Goal: Task Accomplishment & Management: Manage account settings

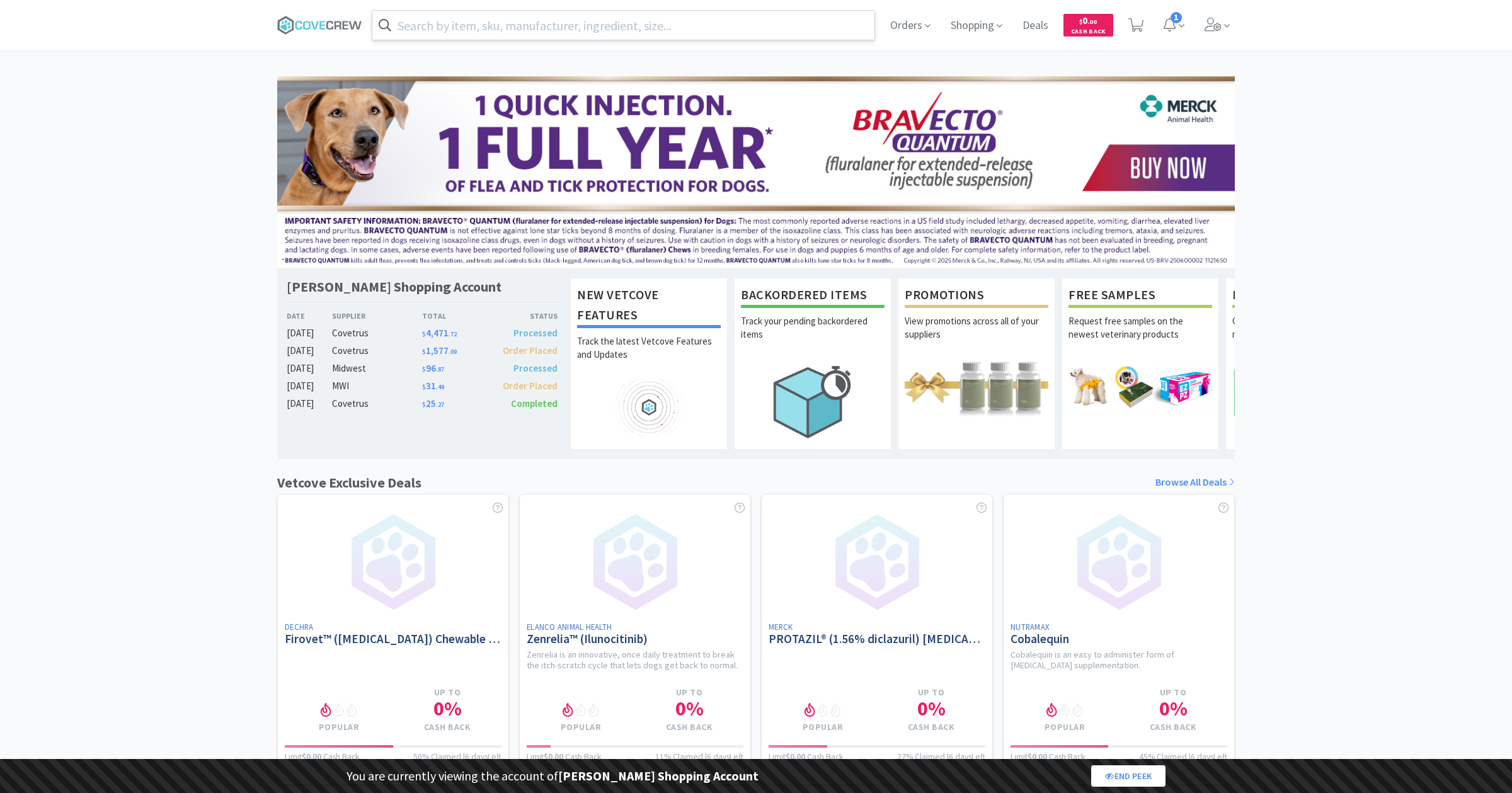
click at [405, 34] on input "text" at bounding box center [623, 25] width 502 height 29
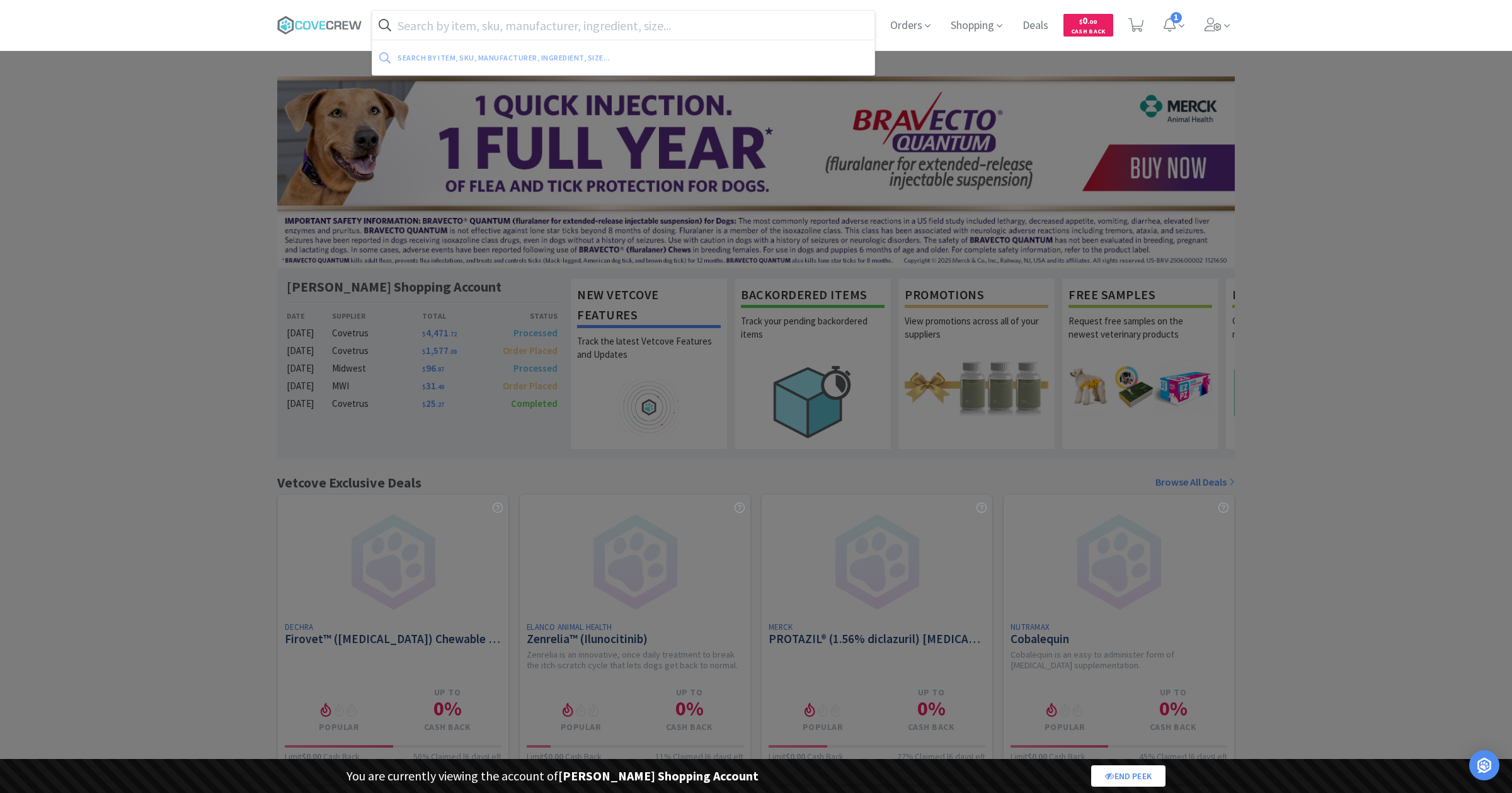
paste input "145981"
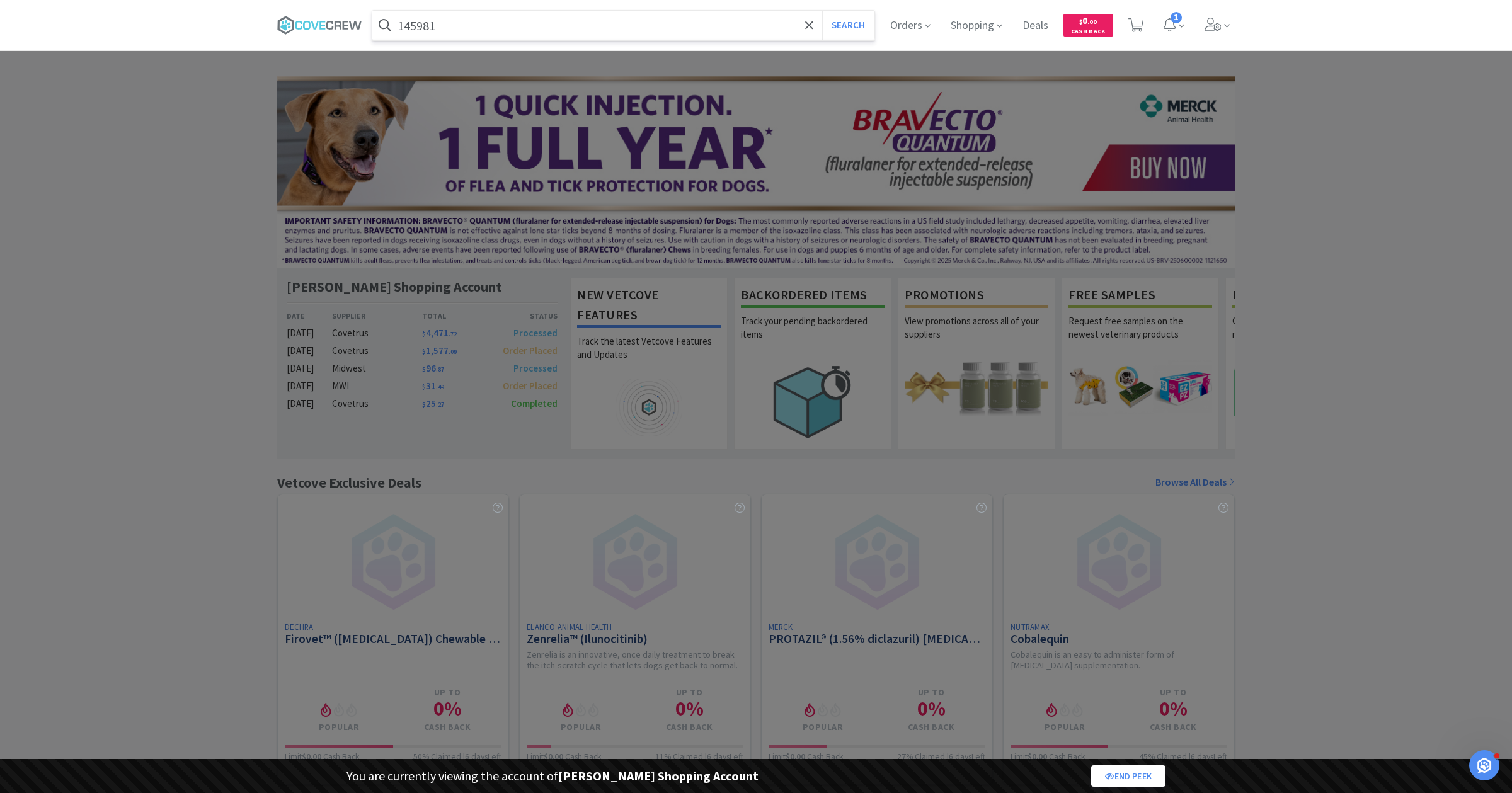
type input "145981"
click at [822, 11] on button "Search" at bounding box center [848, 25] width 52 height 29
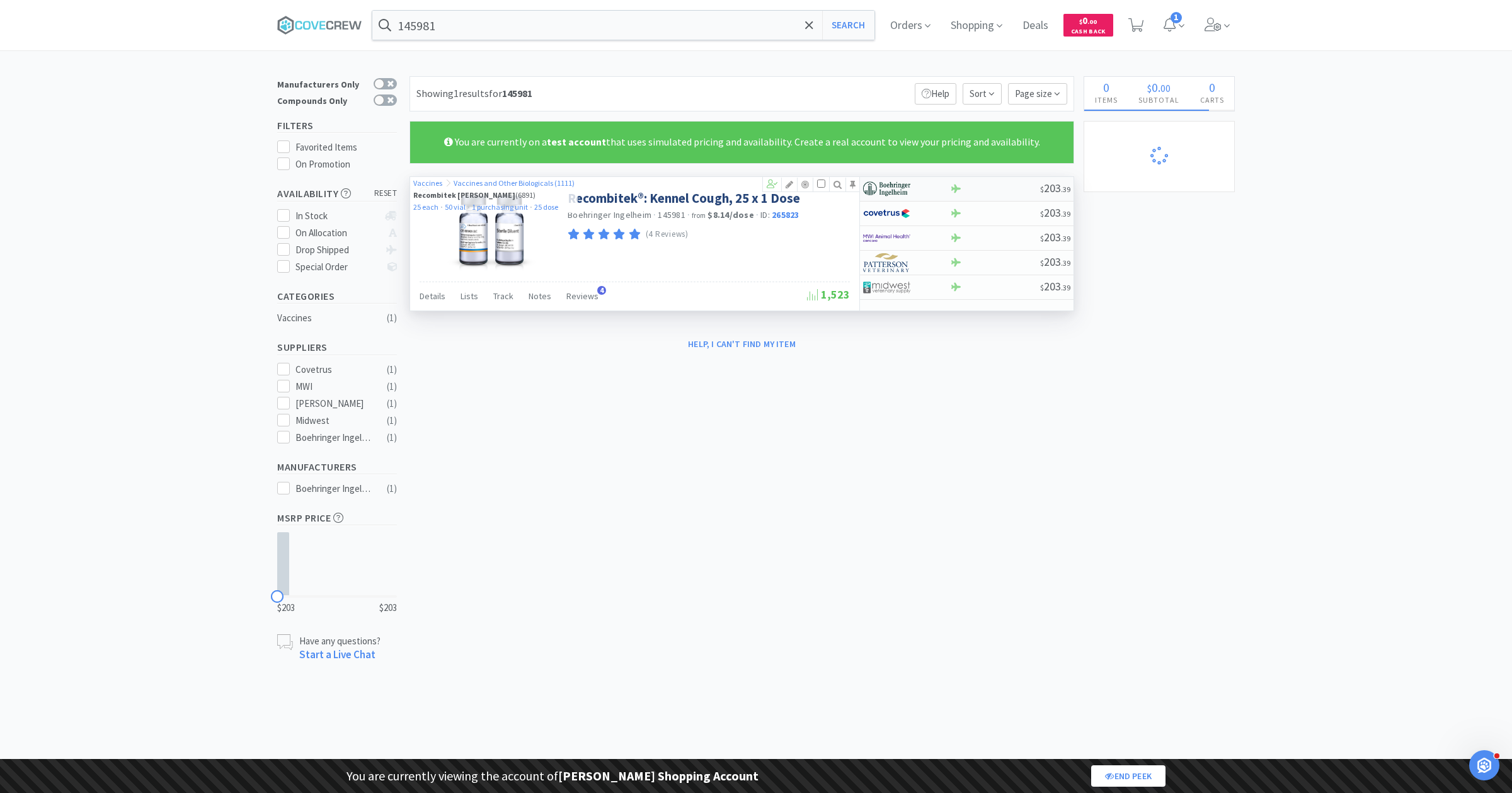
click at [923, 189] on div at bounding box center [897, 189] width 69 height 21
select select "1"
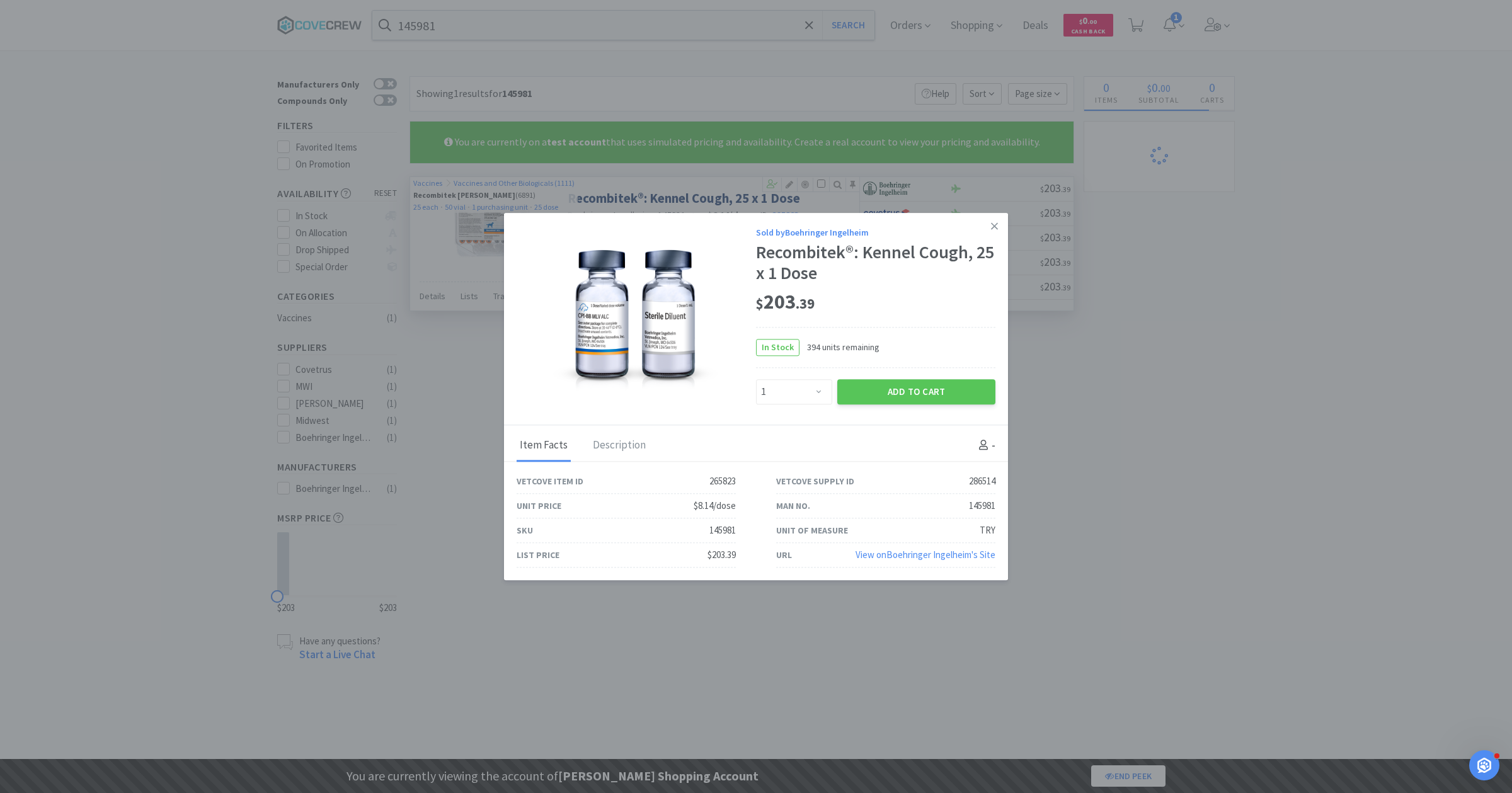
click at [712, 482] on div "265823" at bounding box center [723, 481] width 26 height 15
copy div "265823"
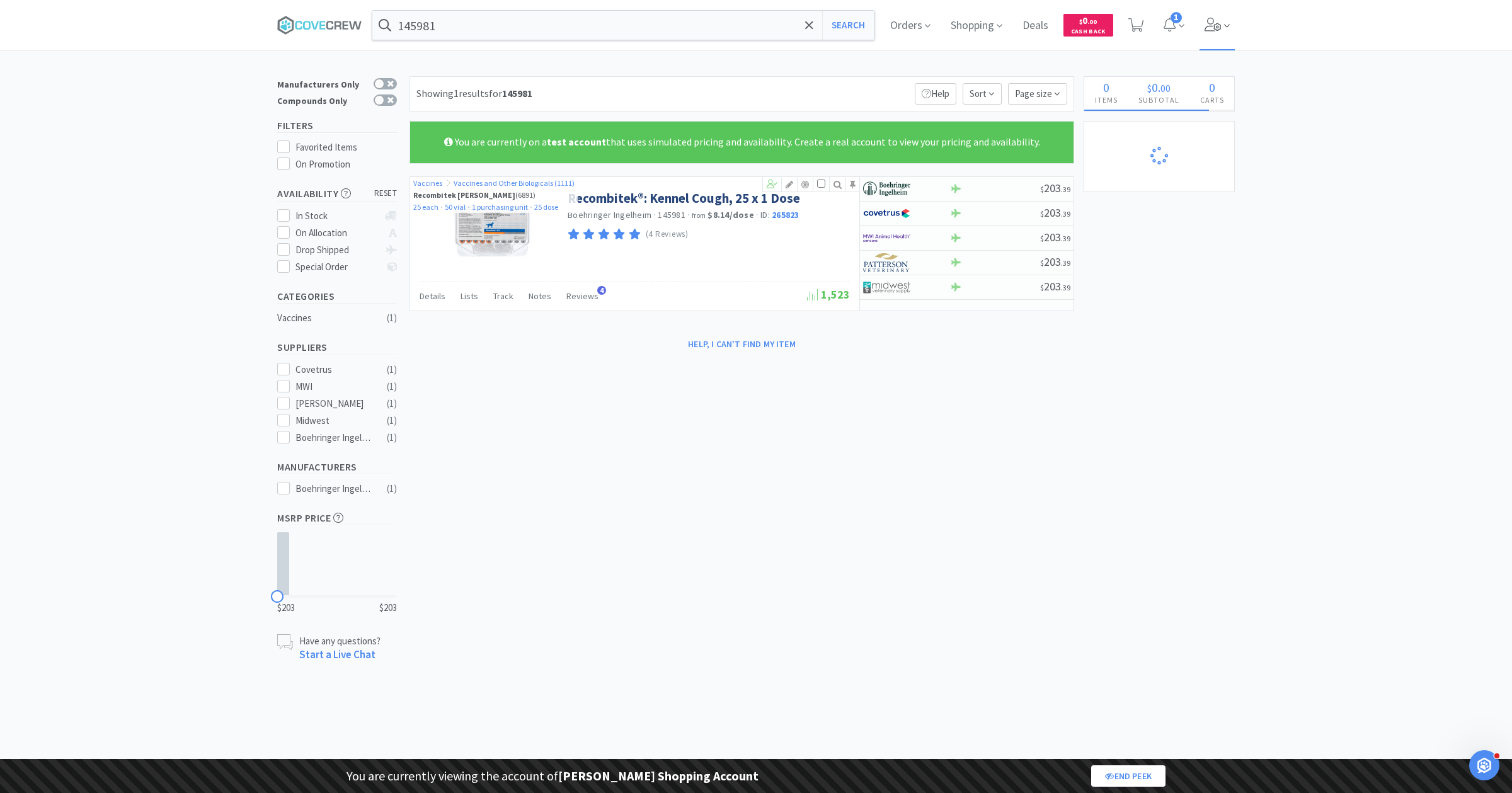
click at [1226, 11] on span at bounding box center [1217, 25] width 36 height 50
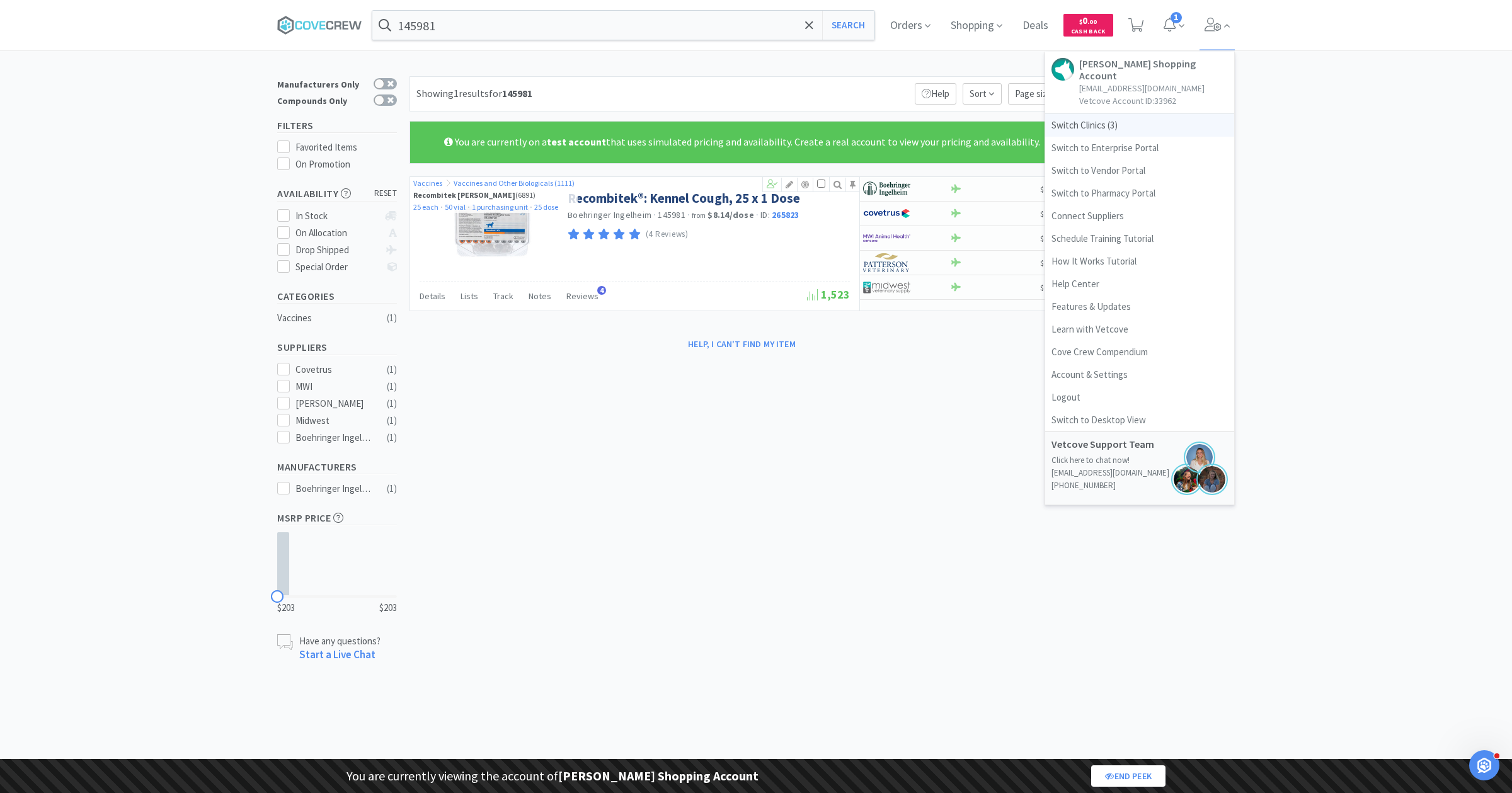
click at [1096, 114] on span "Switch Clinics ( 3 )" at bounding box center [1139, 126] width 189 height 23
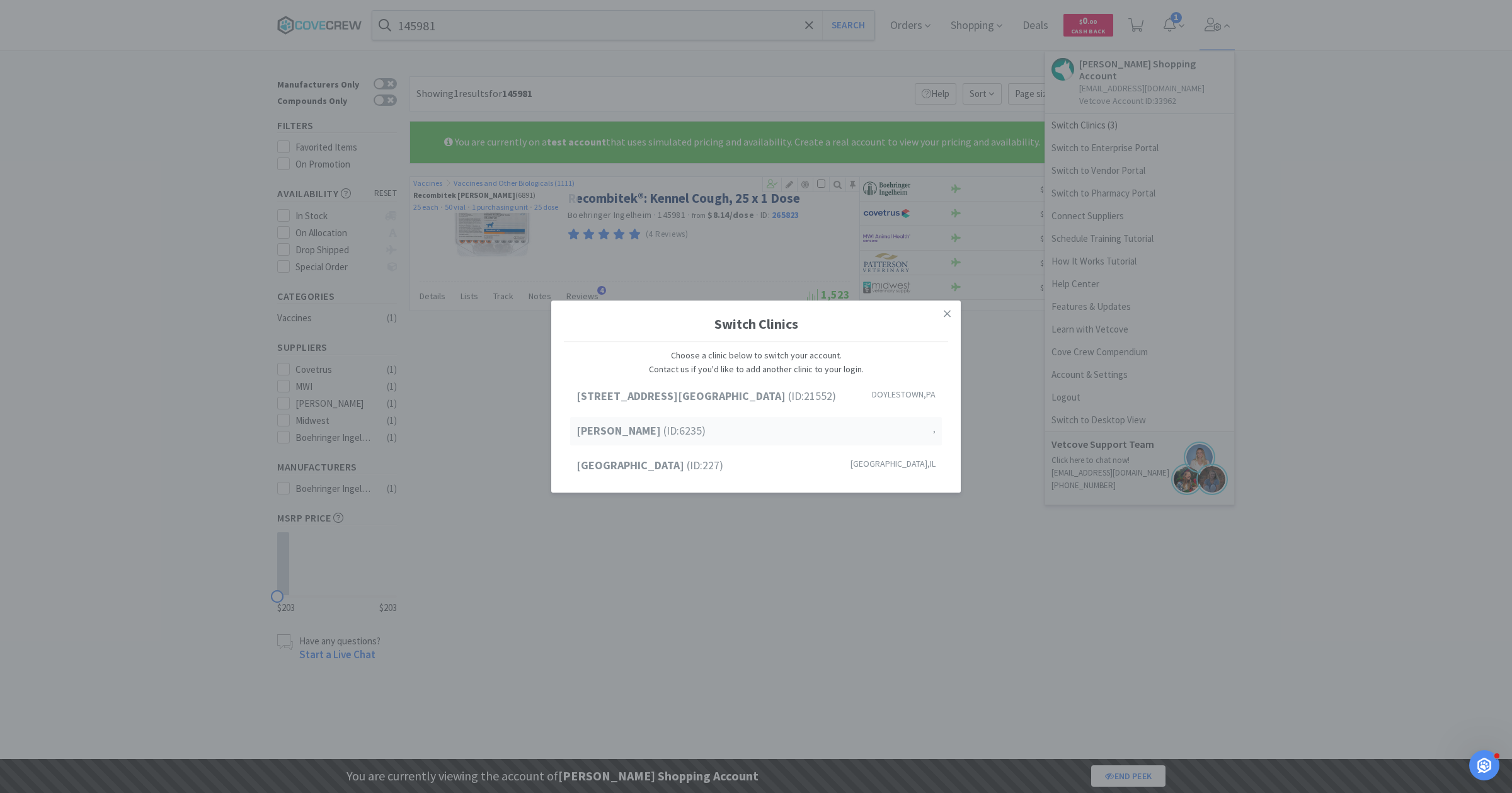
click at [639, 432] on span "Jen Test (ID: 6235 )" at bounding box center [640, 432] width 129 height 18
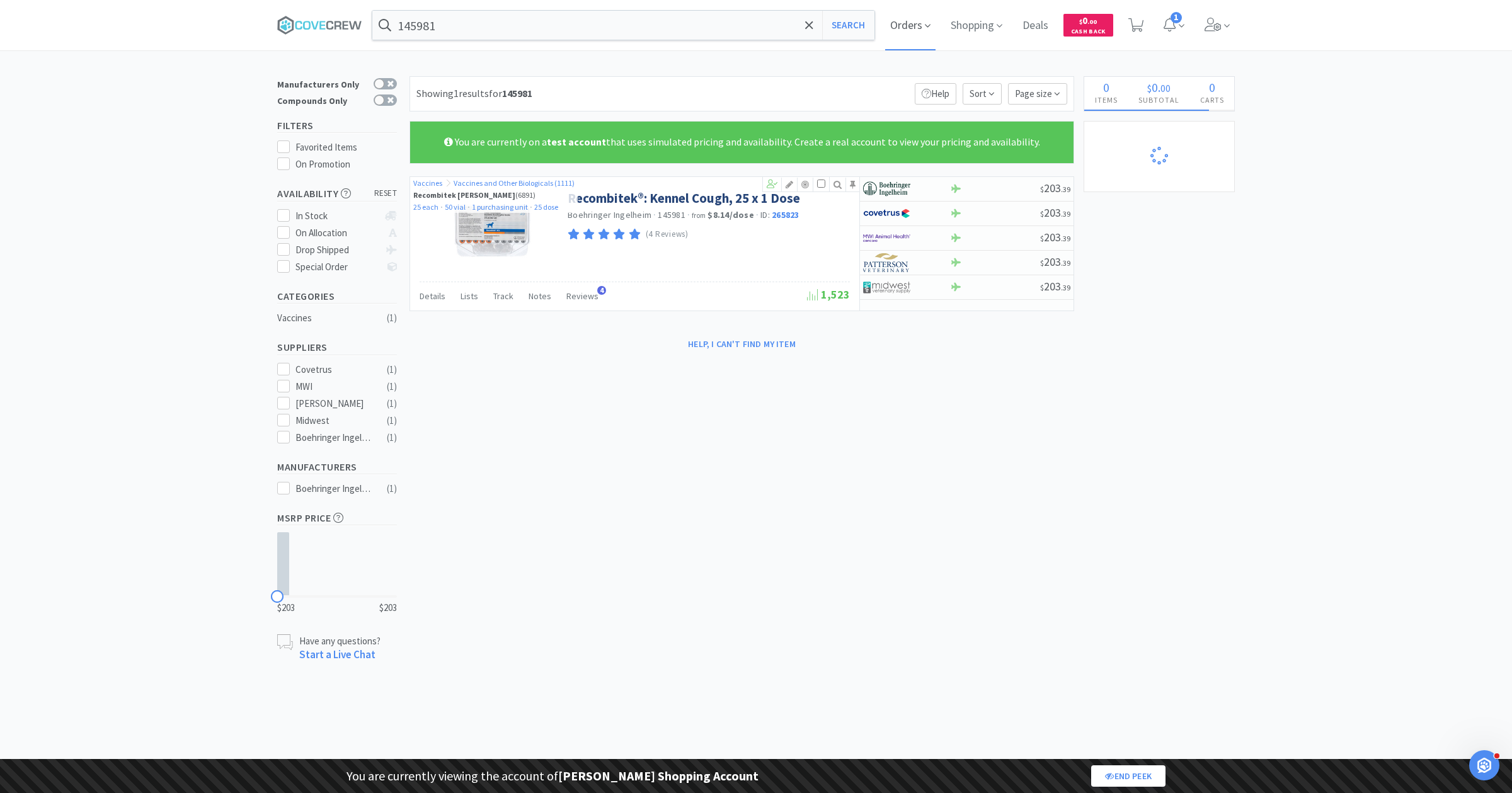
click at [897, 30] on span "Orders" at bounding box center [909, 25] width 50 height 50
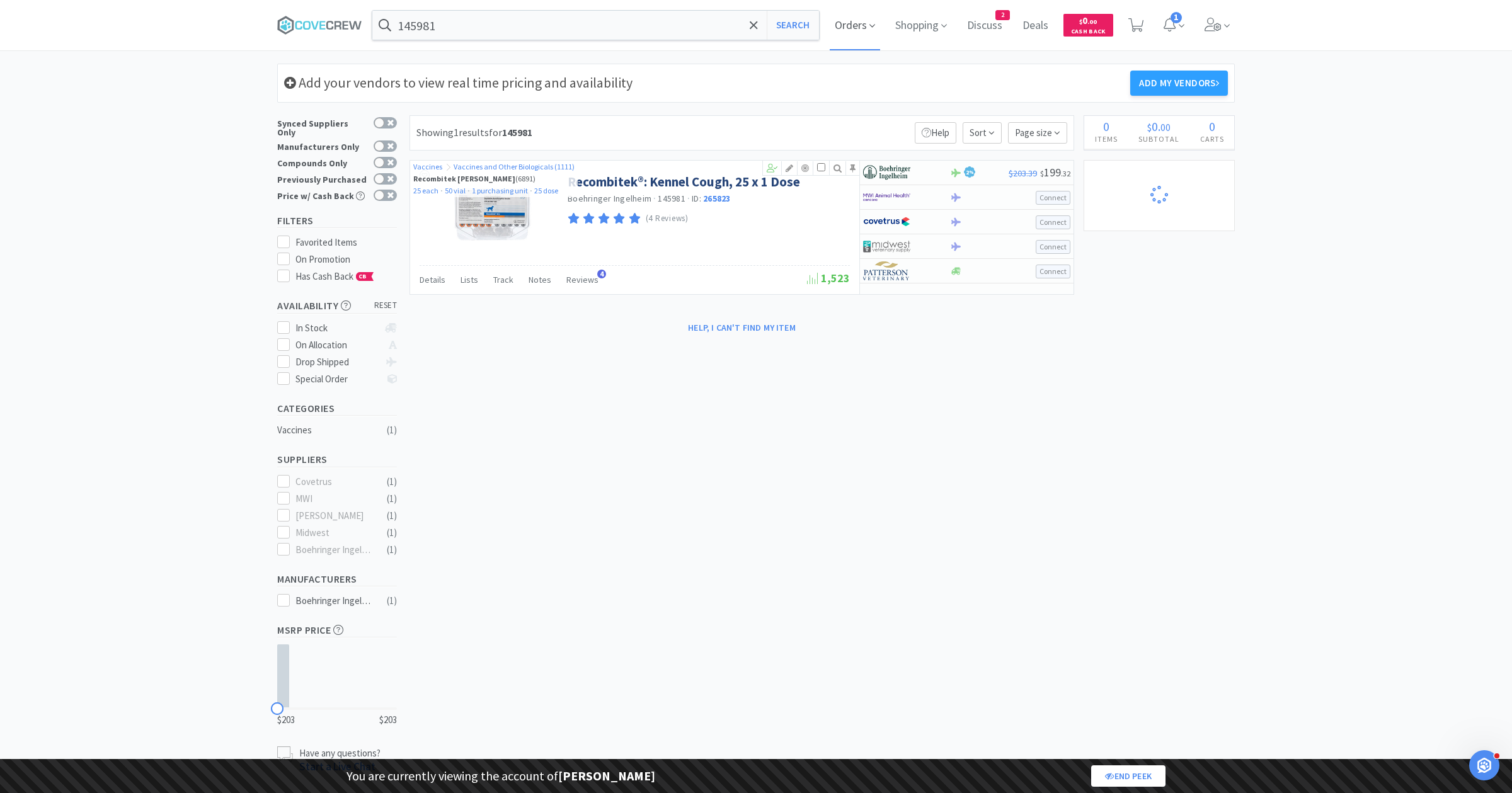
select select "1"
click at [867, 30] on span "Orders" at bounding box center [854, 25] width 50 height 50
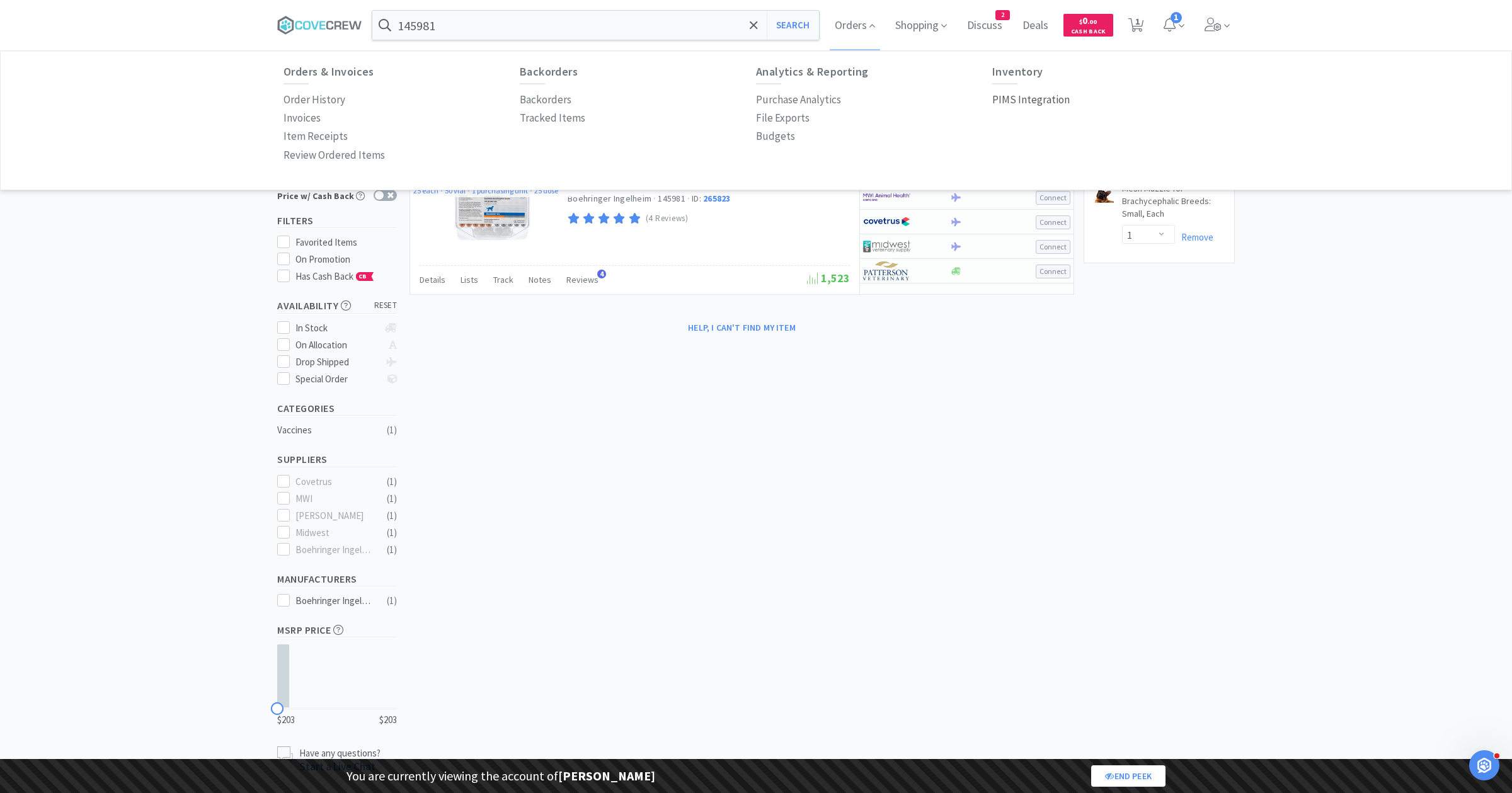
click at [1042, 99] on p "PIMS Integration" at bounding box center [1031, 99] width 77 height 17
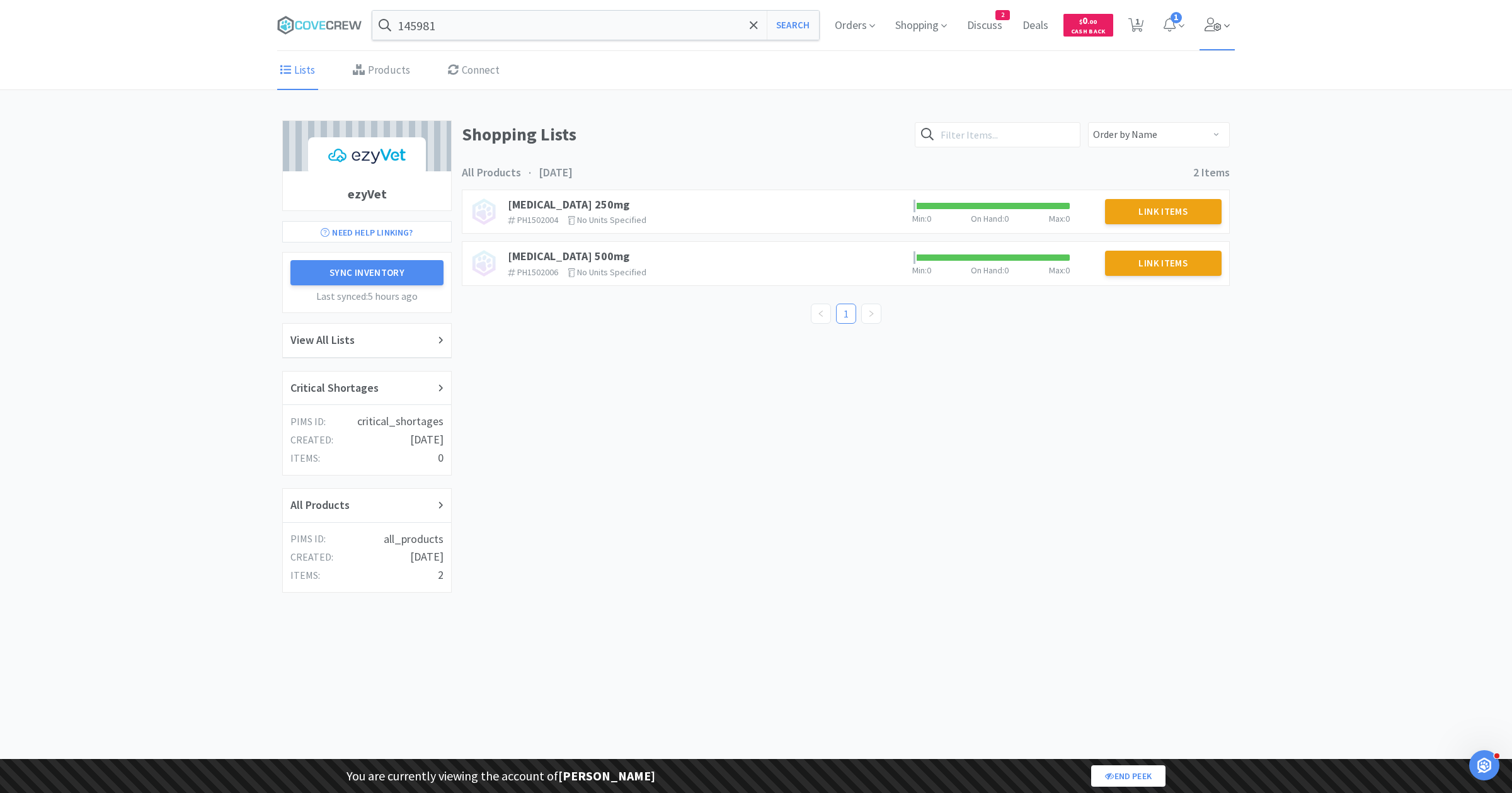
click at [1200, 22] on span at bounding box center [1217, 25] width 36 height 50
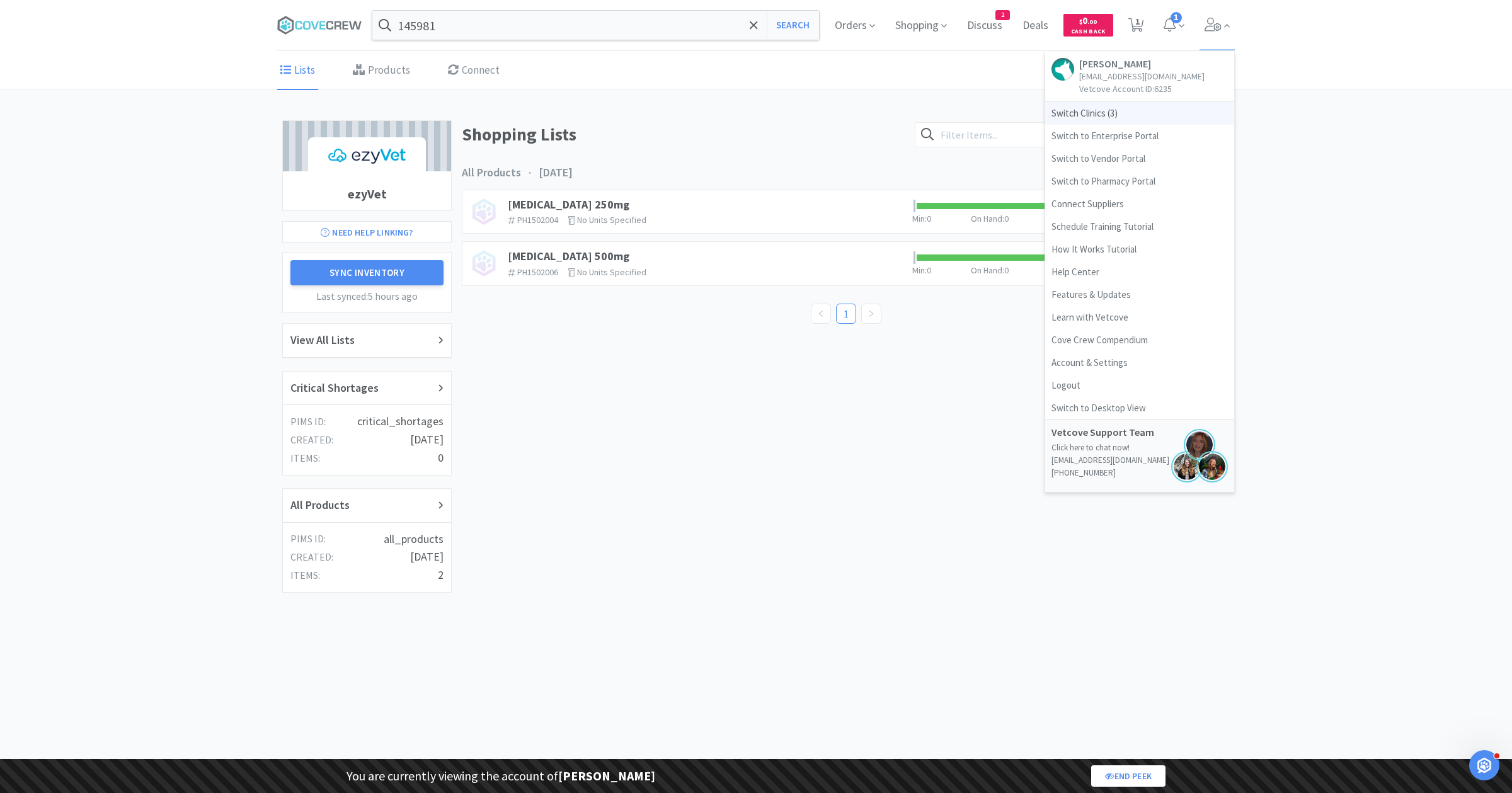
click at [1079, 105] on span "Switch Clinics ( 3 )" at bounding box center [1139, 113] width 189 height 23
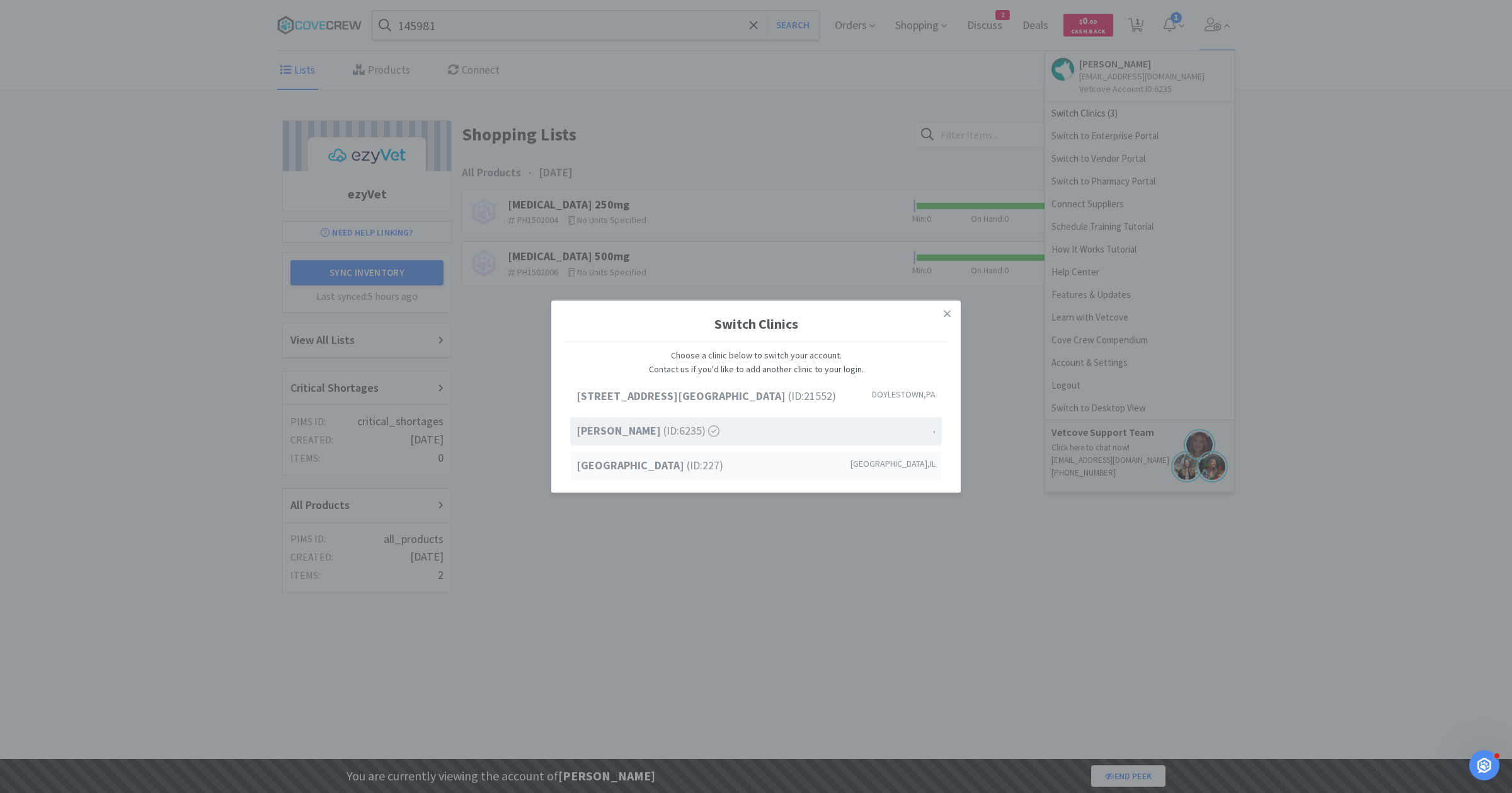
click at [687, 458] on strong "[GEOGRAPHIC_DATA]" at bounding box center [631, 465] width 110 height 14
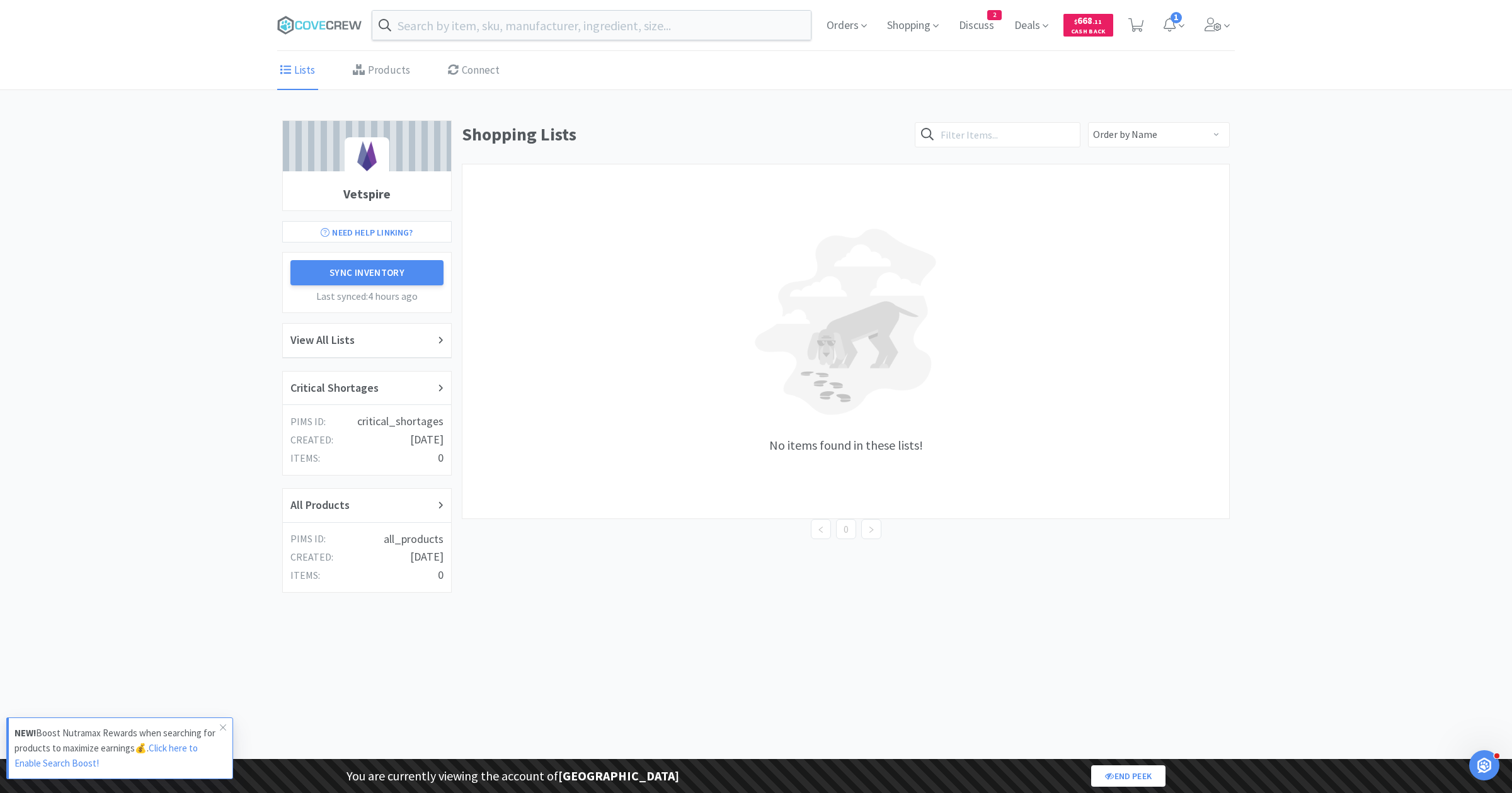
click at [340, 39] on span at bounding box center [324, 25] width 94 height 50
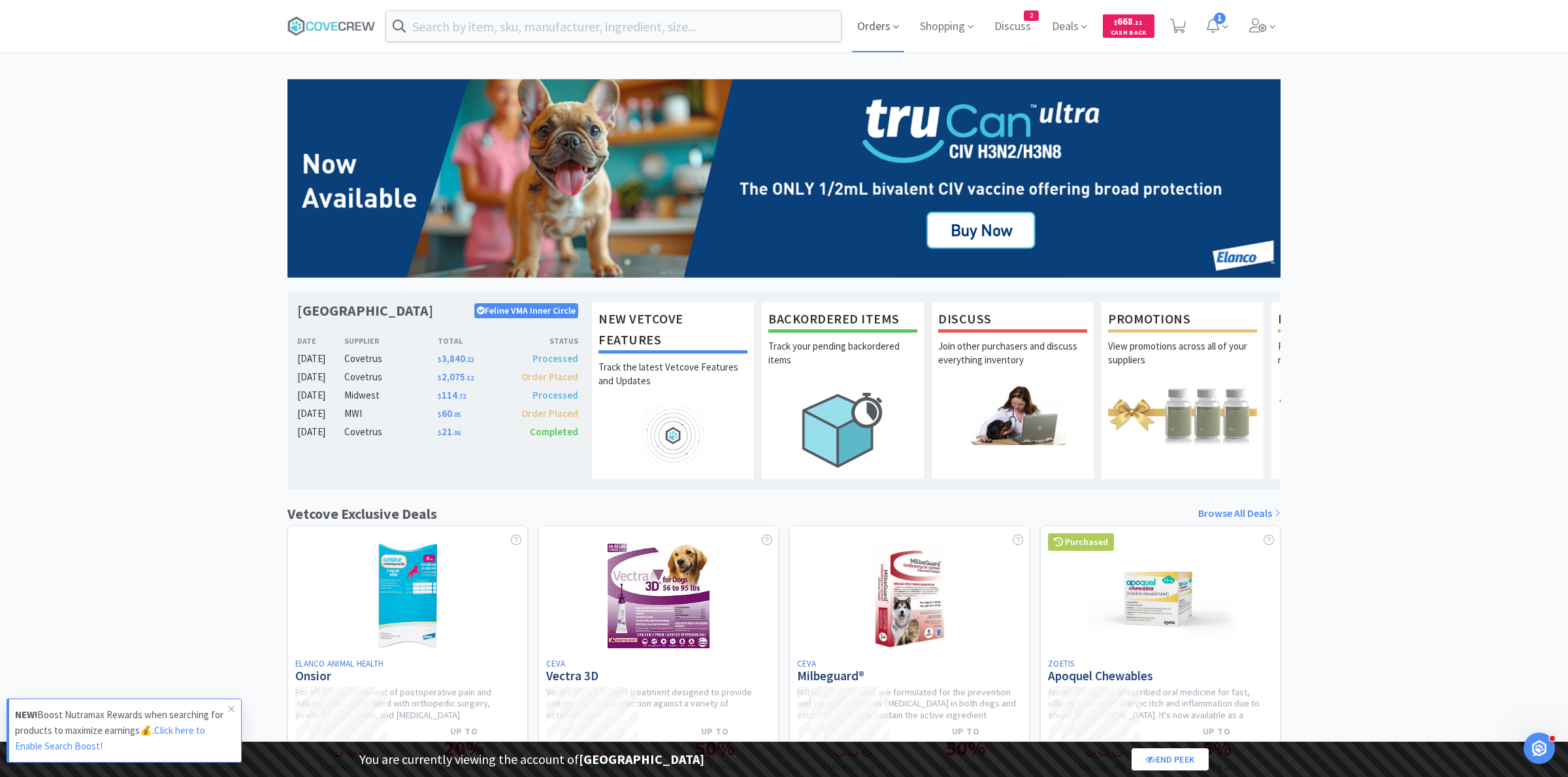
click at [862, 26] on span "Orders" at bounding box center [877, 26] width 52 height 52
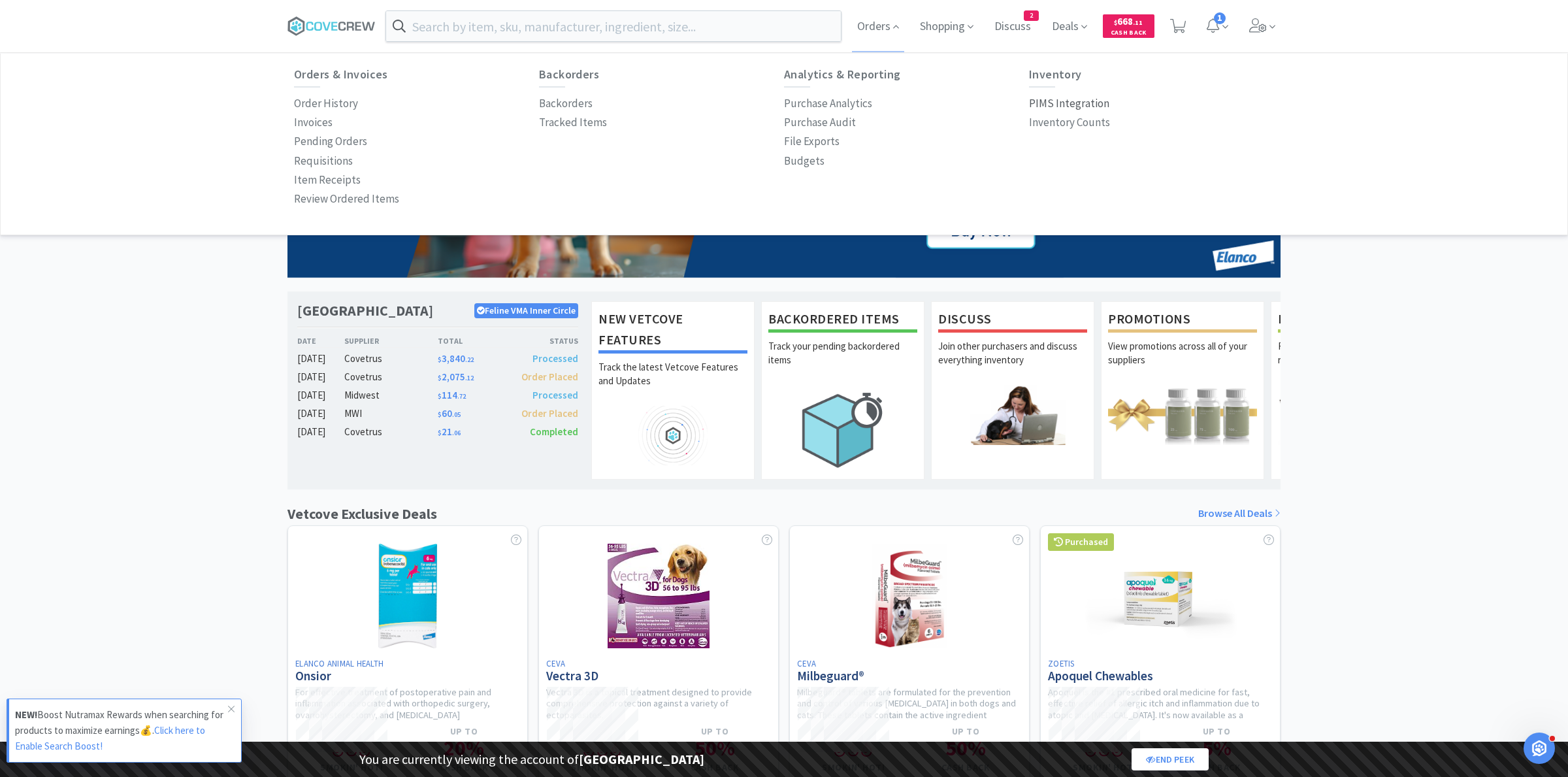
click at [1055, 105] on p "PIMS Integration" at bounding box center [1069, 103] width 80 height 17
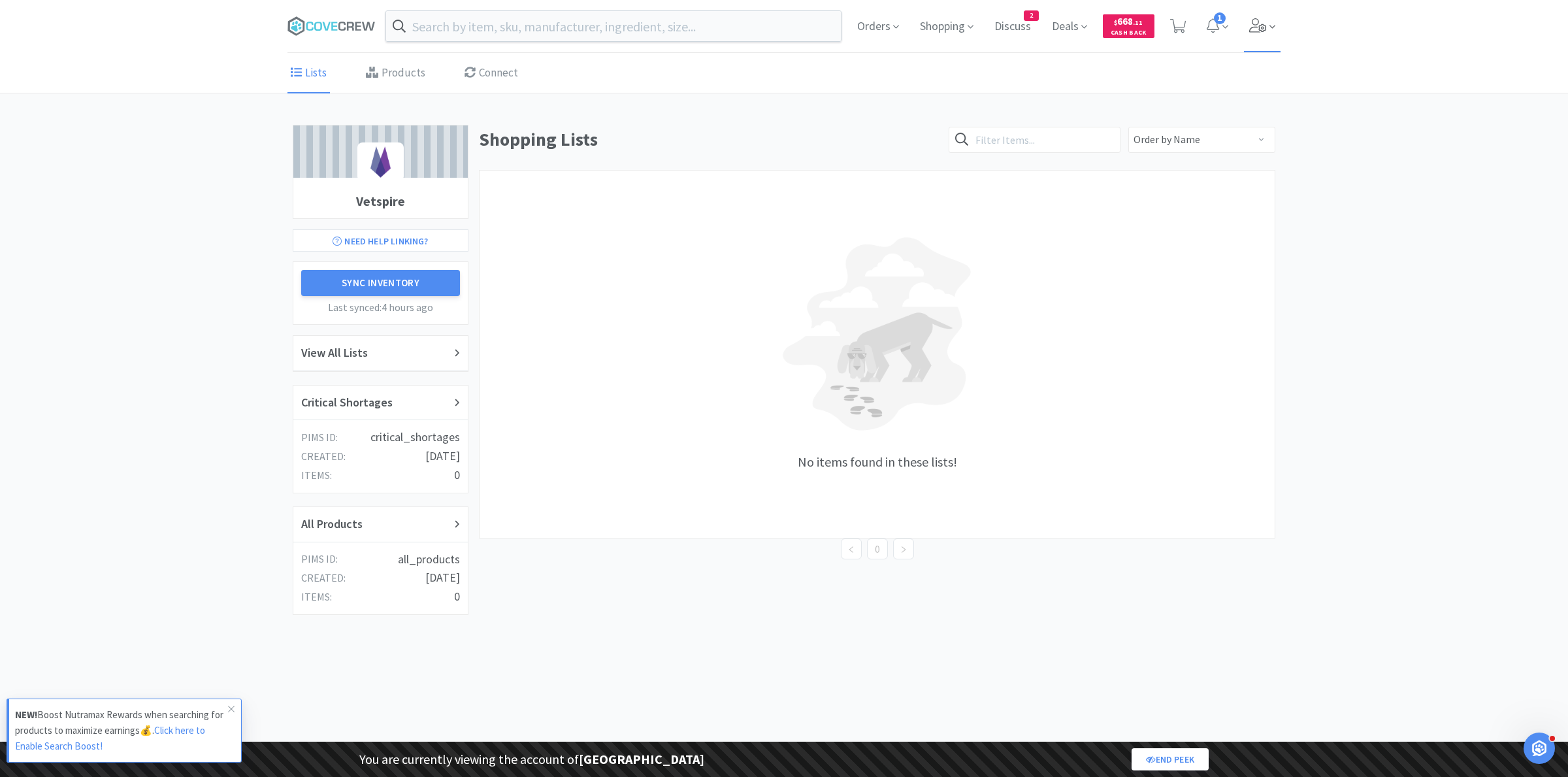
click at [1263, 32] on icon at bounding box center [1257, 26] width 17 height 15
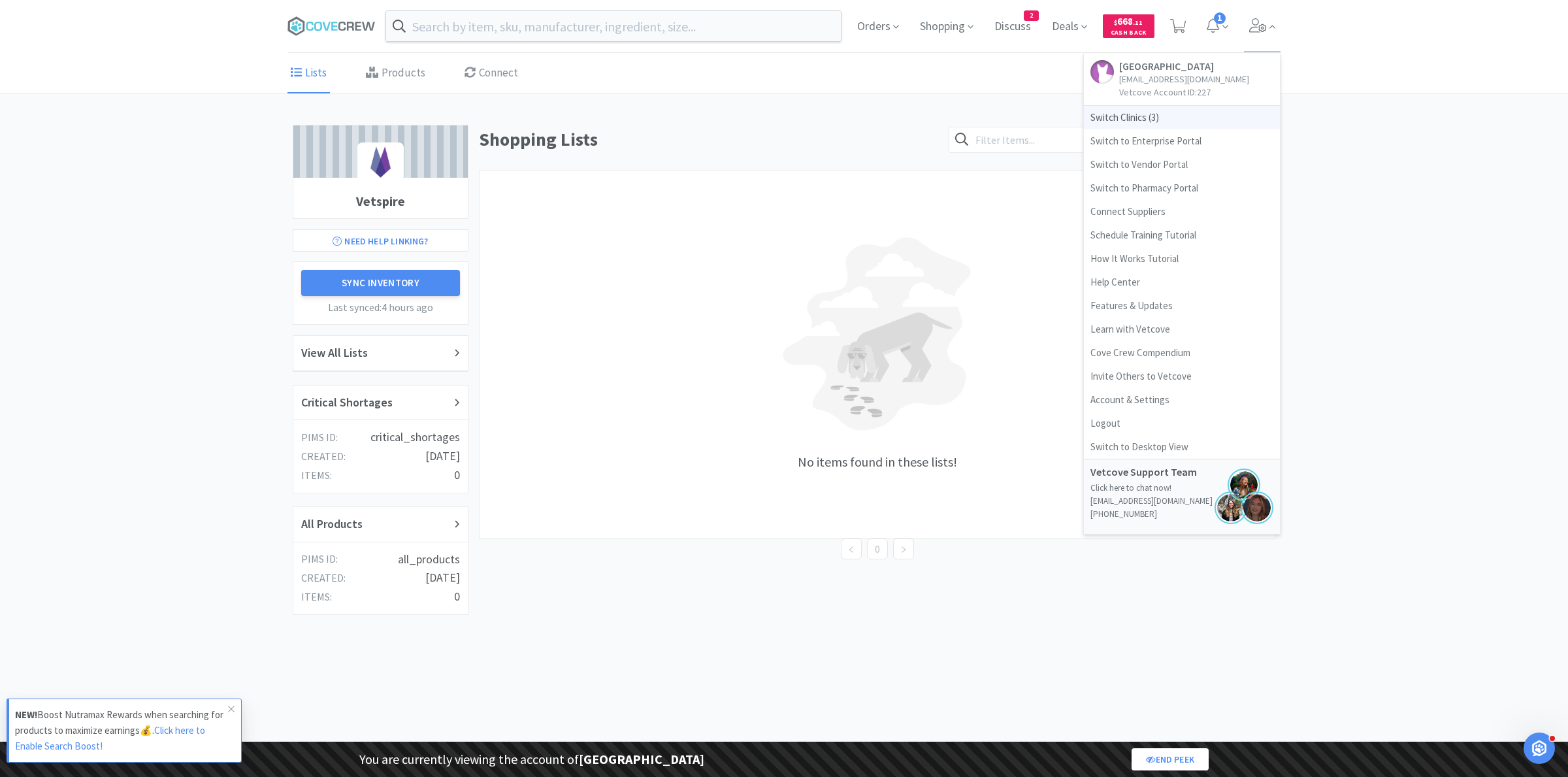
click at [1143, 117] on span "Switch Clinics ( 3 )" at bounding box center [1181, 118] width 196 height 24
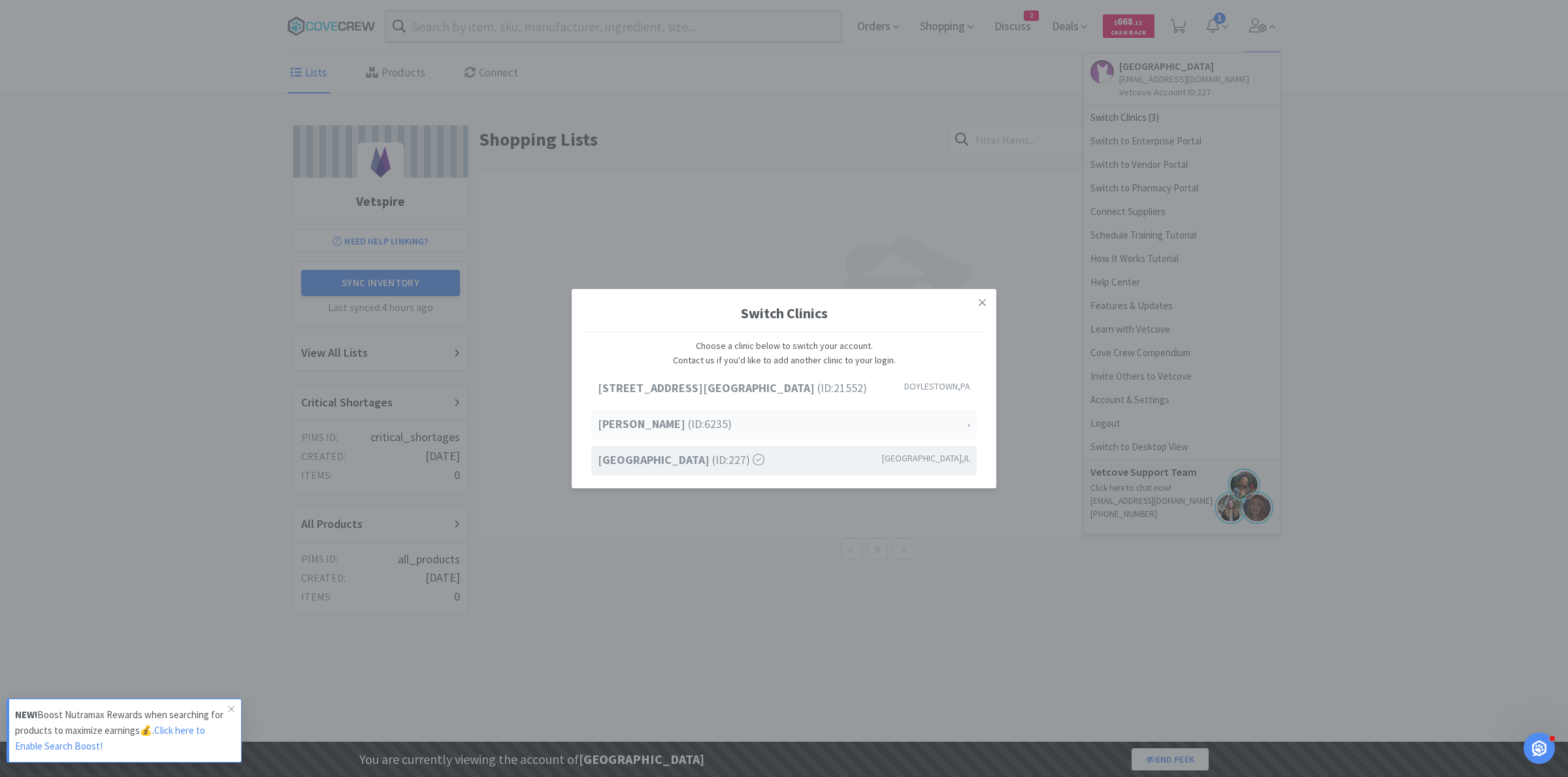
click at [655, 414] on div "Jen Test (ID: 6235 ) ," at bounding box center [784, 425] width 386 height 29
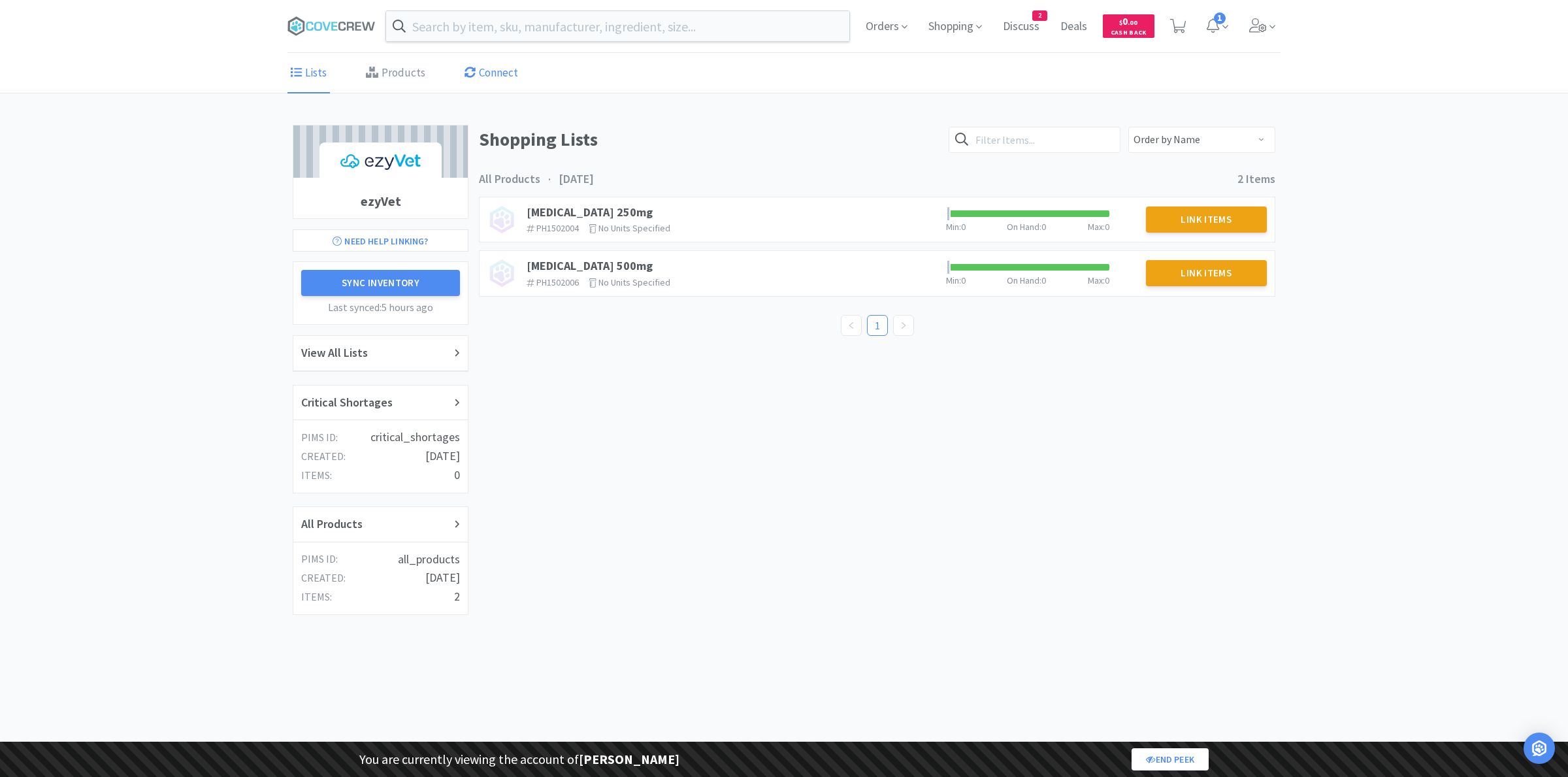
click at [515, 75] on link "Connect" at bounding box center [492, 74] width 60 height 40
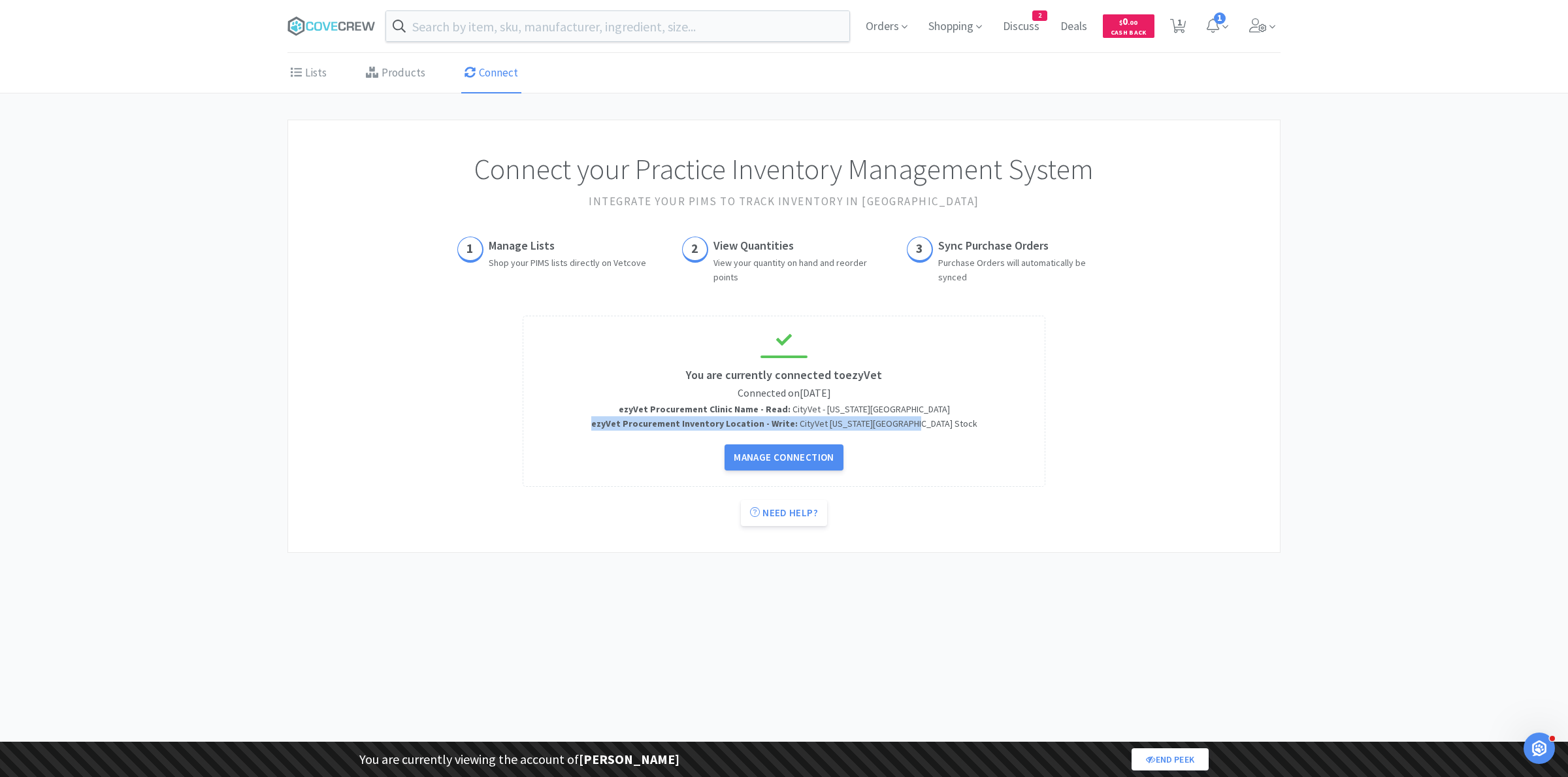
drag, startPoint x: 651, startPoint y: 409, endPoint x: 935, endPoint y: 417, distance: 284.1
click at [935, 417] on div "You are currently connected to ezyVet Connected on [DATE] ezyVet Procurement Cl…" at bounding box center [784, 400] width 505 height 138
click at [950, 422] on div "You are currently connected to ezyVet Connected on [DATE] ezyVet Procurement Cl…" at bounding box center [784, 400] width 505 height 138
drag, startPoint x: 950, startPoint y: 422, endPoint x: 651, endPoint y: 404, distance: 299.5
click at [651, 404] on div "You are currently connected to ezyVet Connected on [DATE] ezyVet Procurement Cl…" at bounding box center [784, 400] width 505 height 138
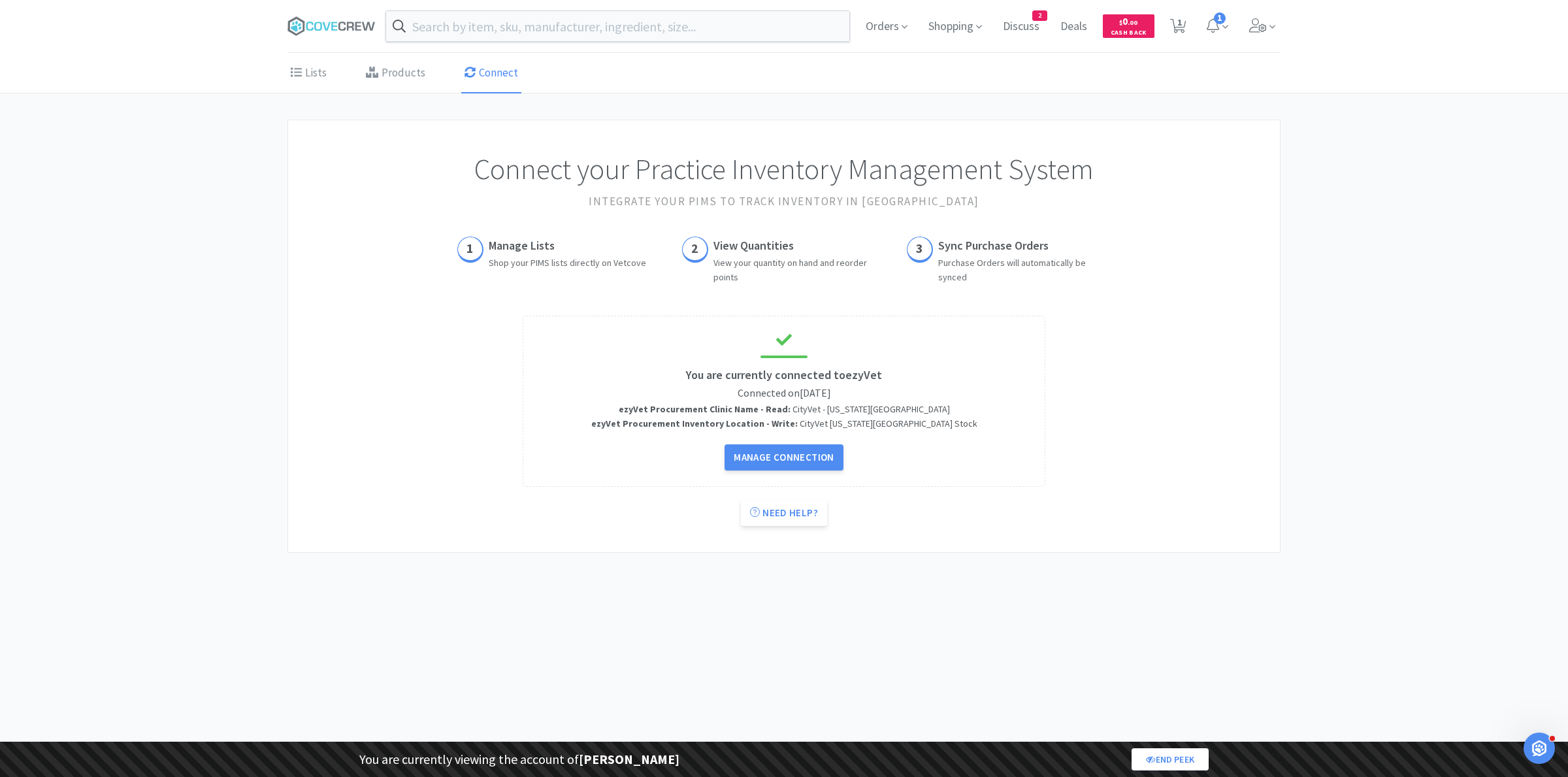
drag, startPoint x: 818, startPoint y: 409, endPoint x: 963, endPoint y: 413, distance: 145.1
click at [963, 413] on div "You are currently connected to ezyVet Connected on [DATE] ezyVet Procurement Cl…" at bounding box center [784, 400] width 505 height 138
drag, startPoint x: 927, startPoint y: 411, endPoint x: 823, endPoint y: 411, distance: 104.0
click at [823, 411] on div "You are currently connected to ezyVet Connected on [DATE] ezyVet Procurement Cl…" at bounding box center [784, 400] width 505 height 138
click at [841, 425] on div "ezyVet Procurement Inventory Location - Write : CityVet [US_STATE][GEOGRAPHIC_D…" at bounding box center [784, 423] width 386 height 15
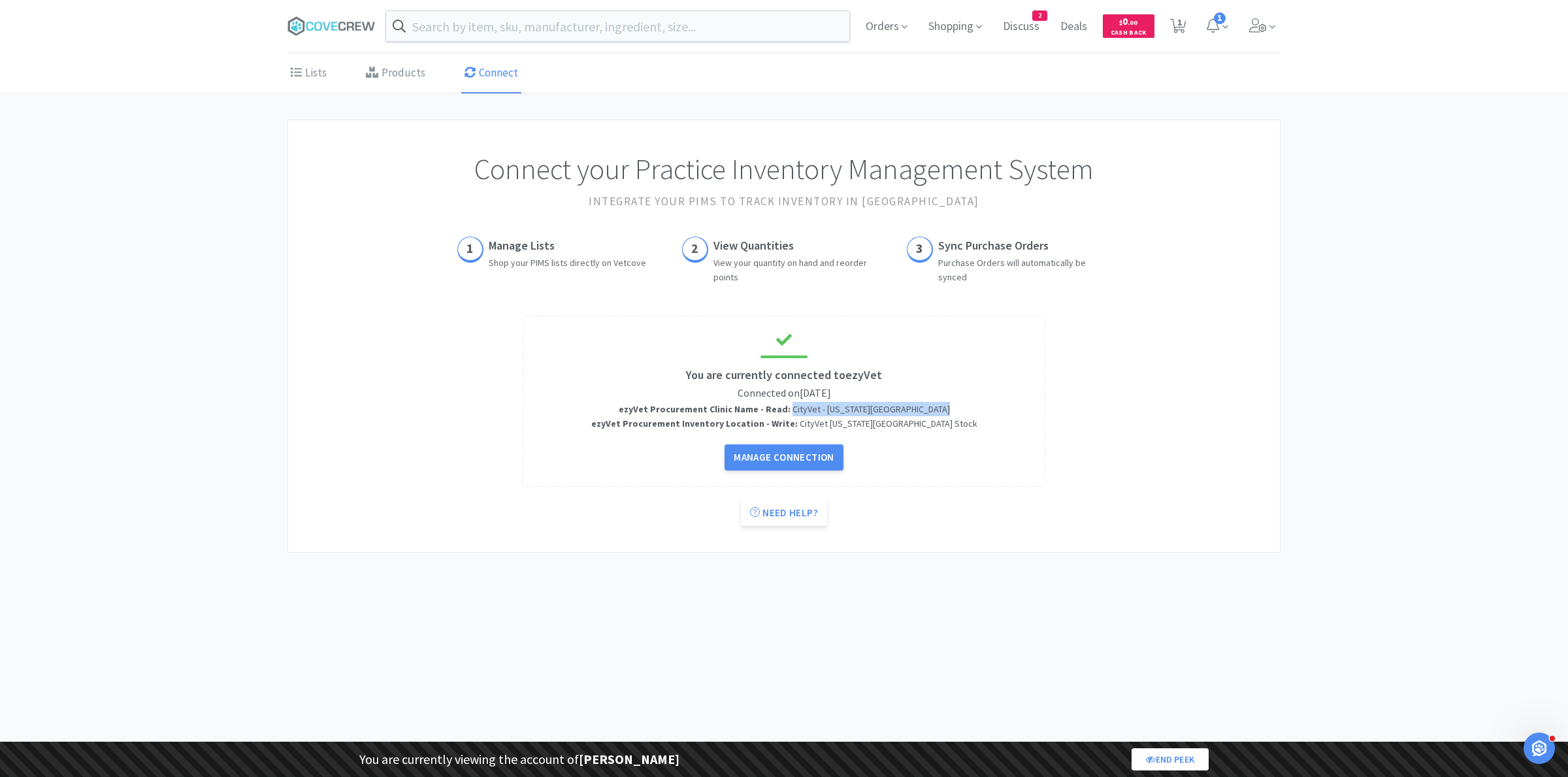
drag, startPoint x: 821, startPoint y: 409, endPoint x: 921, endPoint y: 409, distance: 100.0
click at [921, 409] on div "You are currently connected to ezyVet Connected on [DATE] ezyVet Procurement Cl…" at bounding box center [784, 400] width 505 height 138
drag, startPoint x: 921, startPoint y: 409, endPoint x: 921, endPoint y: 443, distance: 34.0
drag, startPoint x: 826, startPoint y: 421, endPoint x: 974, endPoint y: 422, distance: 148.0
click at [974, 422] on div "You are currently connected to ezyVet Connected on [DATE] ezyVet Procurement Cl…" at bounding box center [784, 400] width 505 height 138
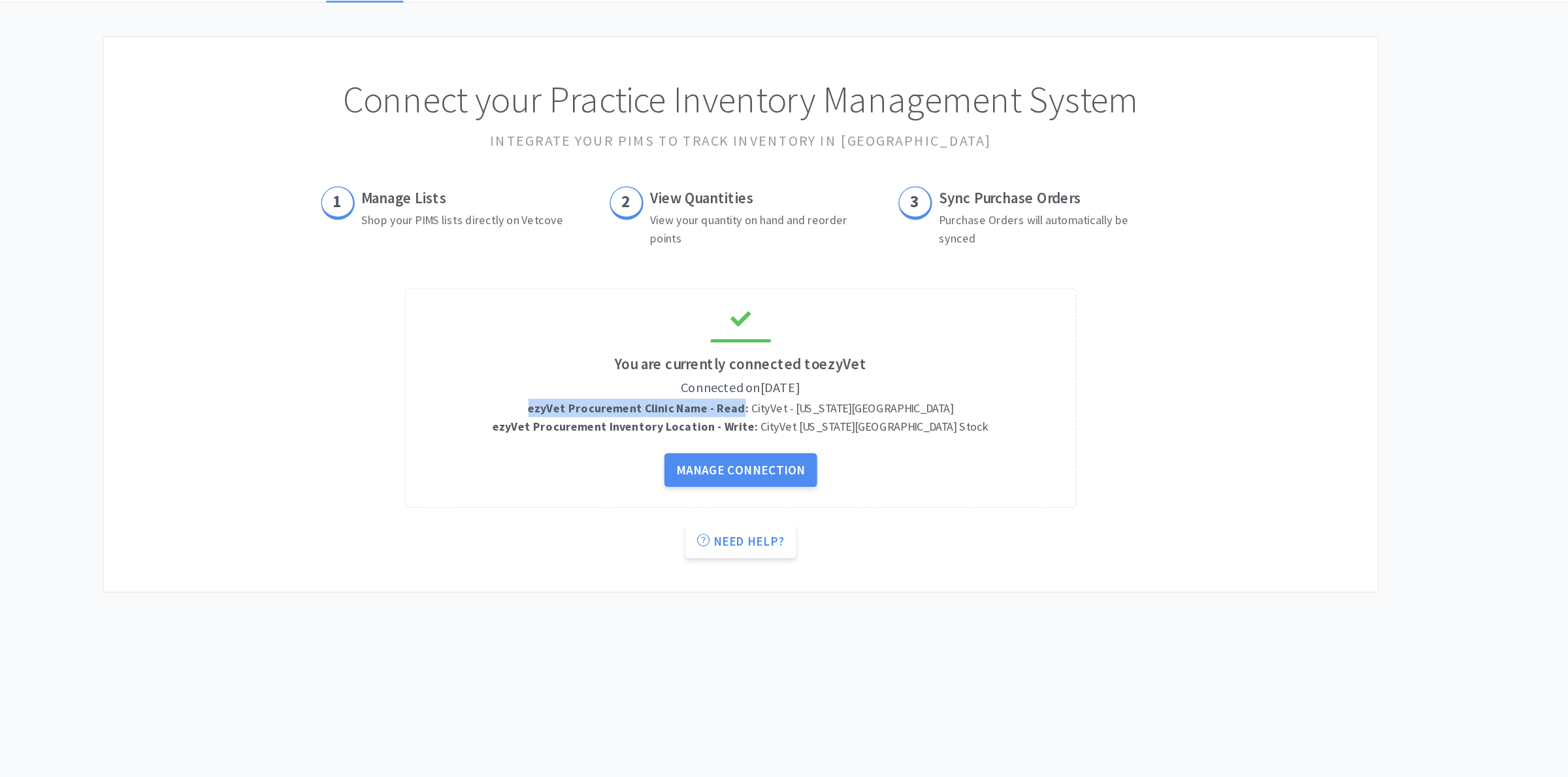
drag, startPoint x: 657, startPoint y: 408, endPoint x: 816, endPoint y: 409, distance: 159.0
click at [816, 409] on div "You are currently connected to ezyVet Connected on [DATE] ezyVet Procurement Cl…" at bounding box center [784, 400] width 505 height 138
